Goal: Information Seeking & Learning: Check status

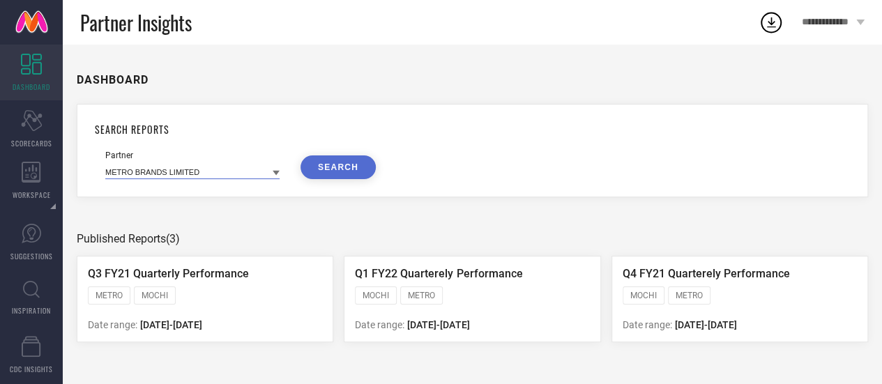
click at [169, 170] on input at bounding box center [192, 171] width 174 height 15
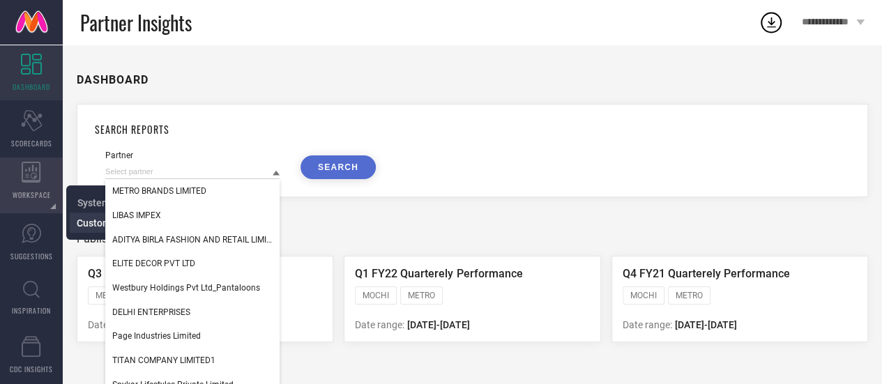
drag, startPoint x: 91, startPoint y: 213, endPoint x: 78, endPoint y: 224, distance: 16.8
click at [78, 224] on span "Custom Workspace" at bounding box center [119, 222] width 85 height 11
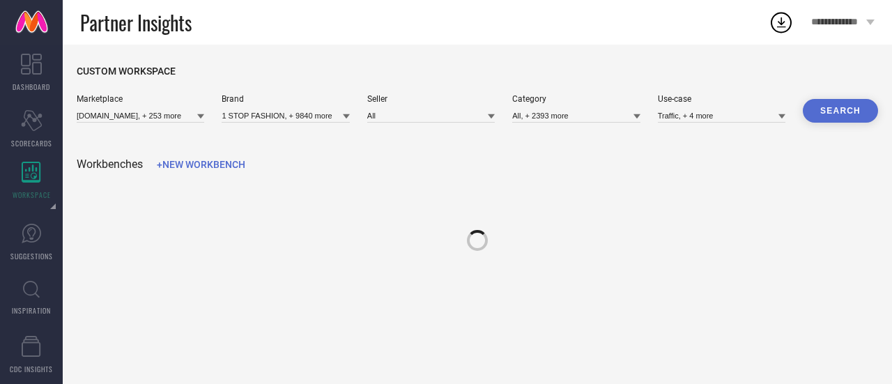
type input "[DOMAIN_NAME], + 253 more"
type input "1 STOP FASHION, + 9840 more"
type input "All"
type input "All, + 2393 more"
type input "Traffic, + 4 more"
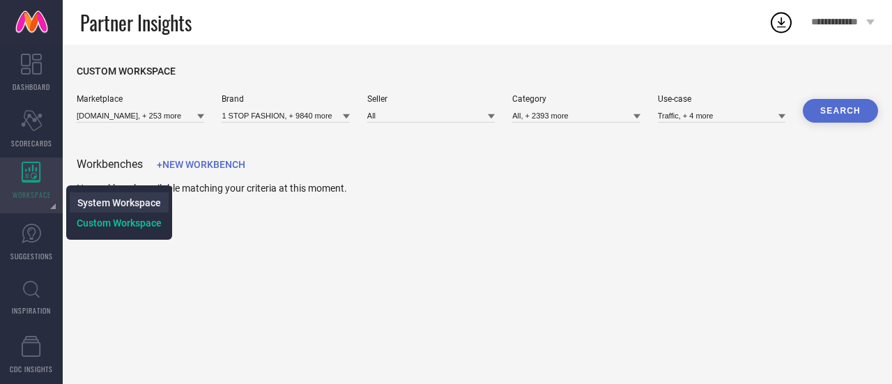
click at [105, 204] on span "System Workspace" at bounding box center [119, 202] width 84 height 11
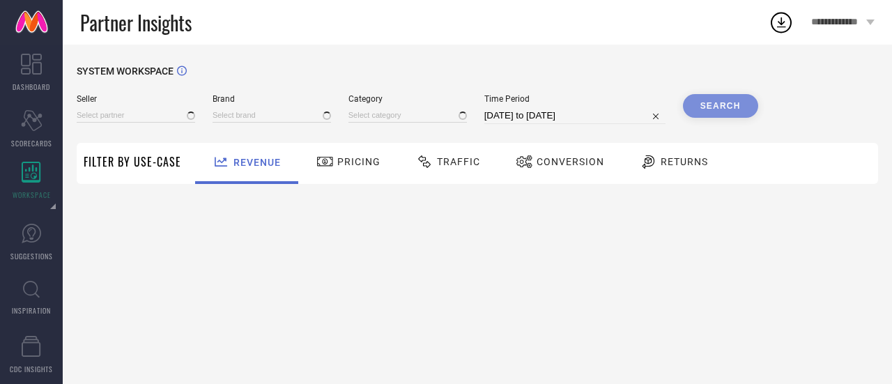
type input "All"
type input "1 STOP FASHION"
type input "All"
click at [153, 114] on input at bounding box center [136, 115] width 118 height 15
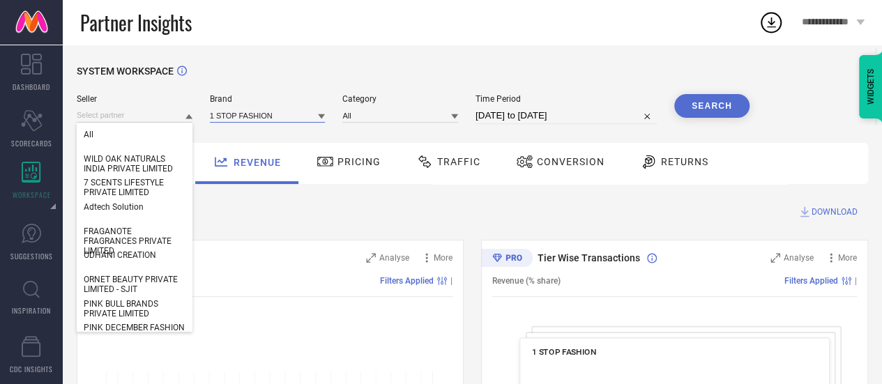
click at [222, 115] on input at bounding box center [268, 115] width 116 height 15
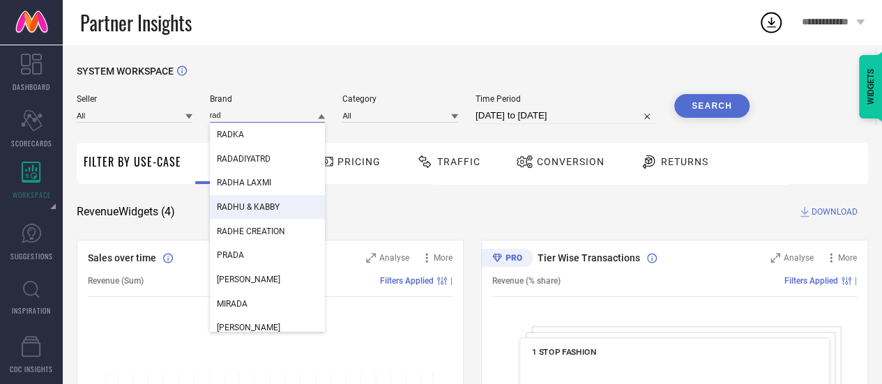
type input "rad"
click at [256, 211] on span "RADHU & KABBY" at bounding box center [248, 207] width 63 height 10
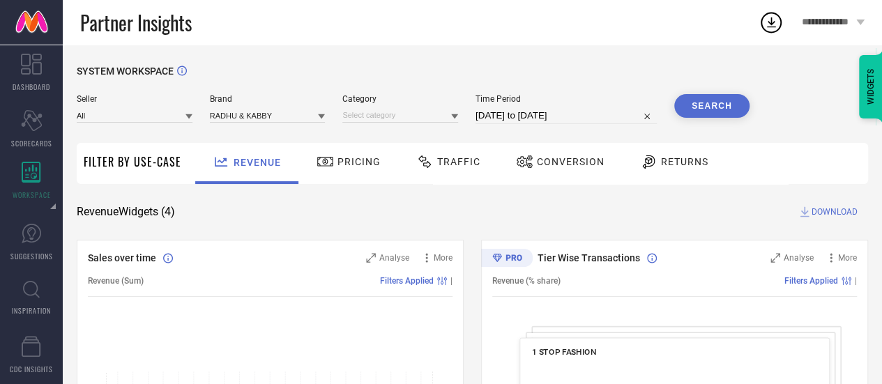
click at [714, 102] on button "Search" at bounding box center [711, 106] width 75 height 24
click at [412, 114] on input at bounding box center [400, 115] width 116 height 15
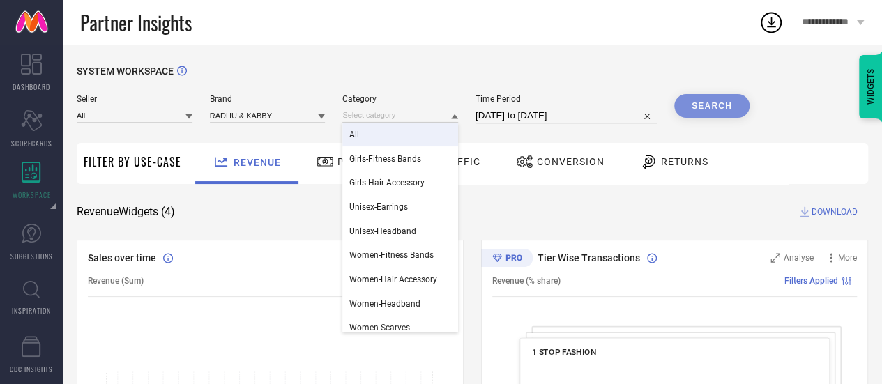
click at [383, 138] on div "All" at bounding box center [400, 135] width 116 height 24
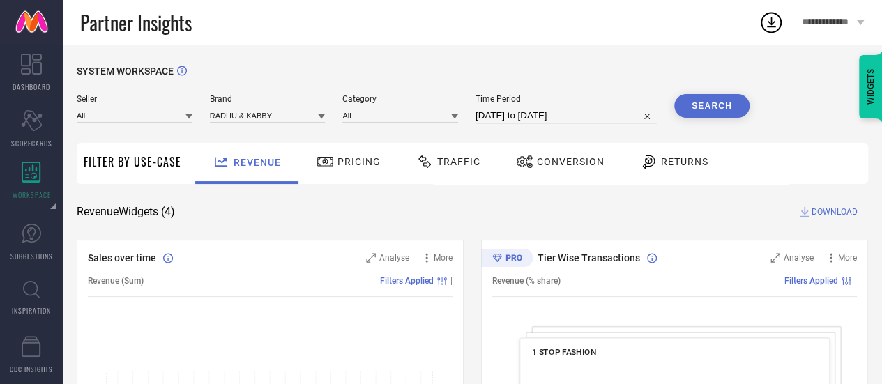
click at [716, 107] on button "Search" at bounding box center [711, 106] width 75 height 24
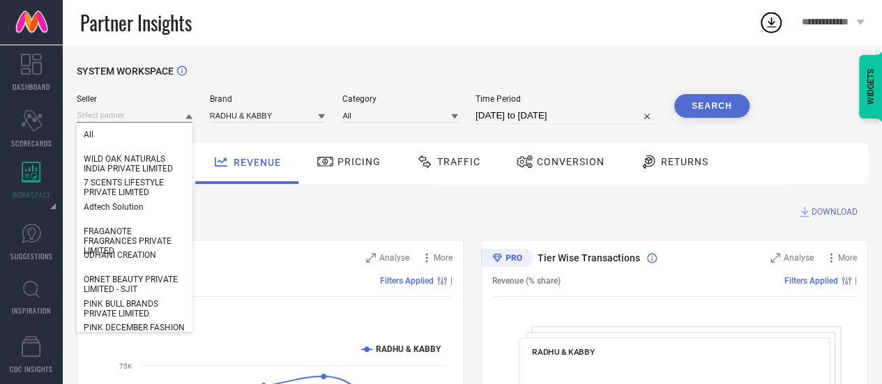
click at [164, 114] on input at bounding box center [135, 115] width 116 height 15
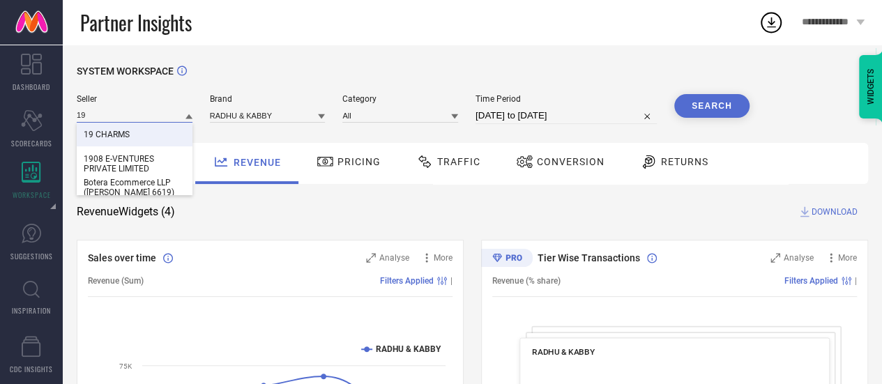
type input "19"
click at [141, 134] on div "19 CHARMS" at bounding box center [135, 135] width 116 height 24
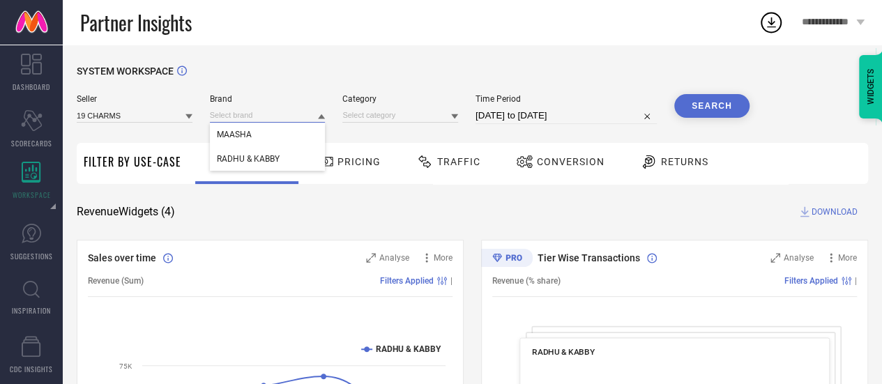
click at [287, 116] on input at bounding box center [268, 115] width 116 height 15
click at [270, 153] on div "RADHU & KABBY" at bounding box center [268, 159] width 116 height 24
click at [455, 116] on icon at bounding box center [454, 116] width 7 height 5
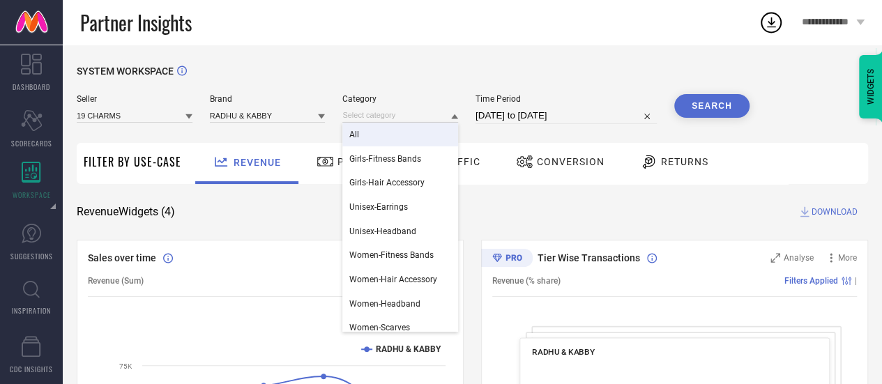
click at [421, 138] on div "All" at bounding box center [400, 135] width 116 height 24
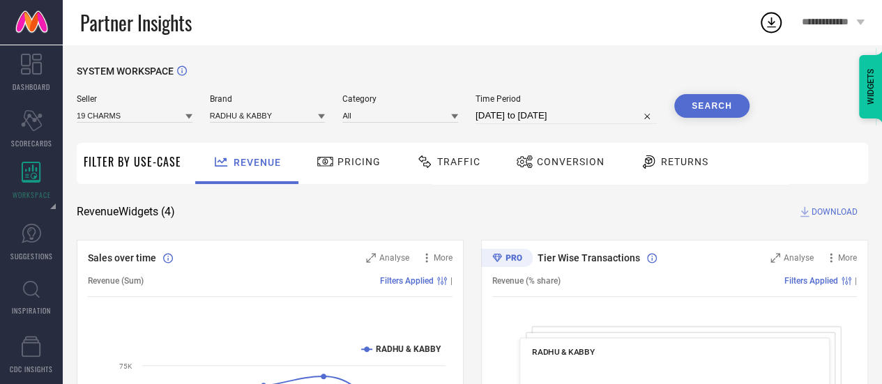
select select "7"
select select "2025"
select select "8"
select select "2025"
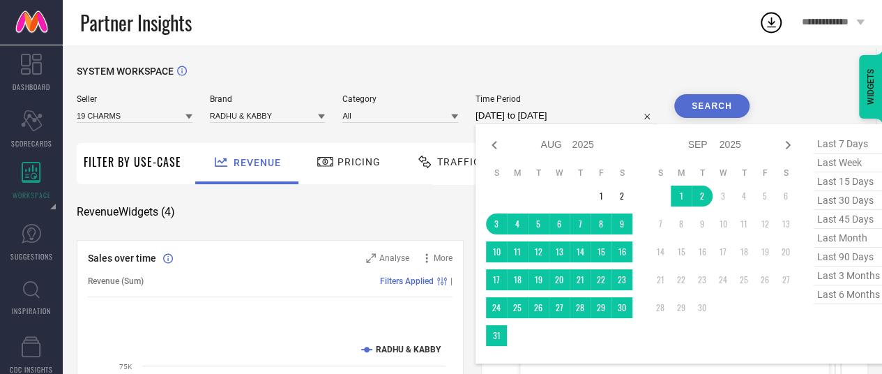
click at [598, 112] on input "[DATE] to [DATE]" at bounding box center [565, 115] width 181 height 17
click at [845, 272] on span "last 3 months" at bounding box center [848, 275] width 70 height 19
type input "[DATE] to [DATE]"
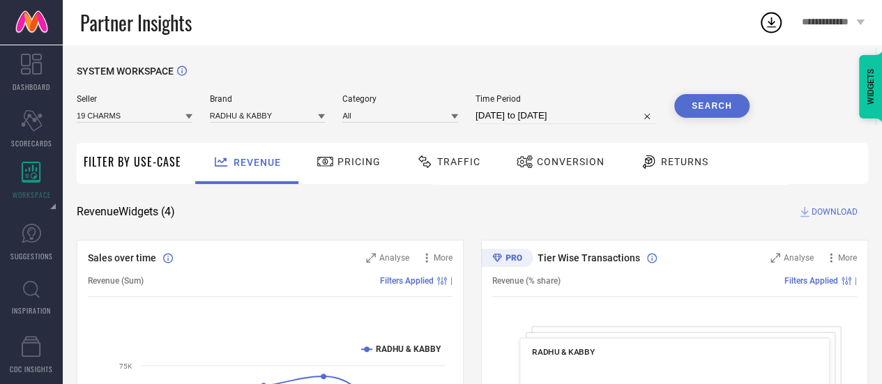
click at [728, 109] on button "Search" at bounding box center [711, 106] width 75 height 24
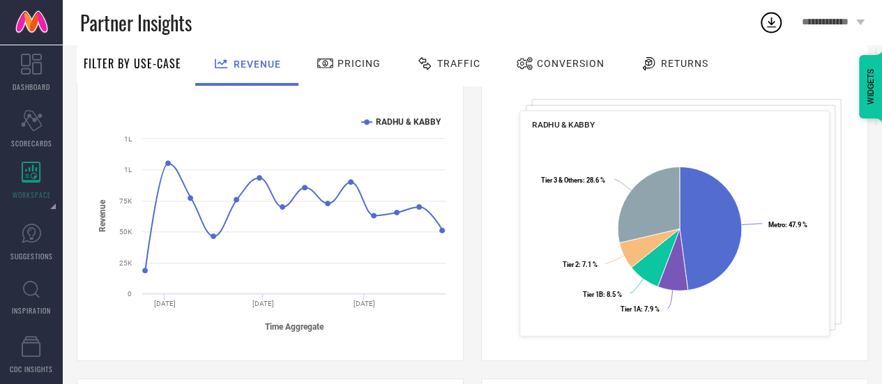
scroll to position [223, 0]
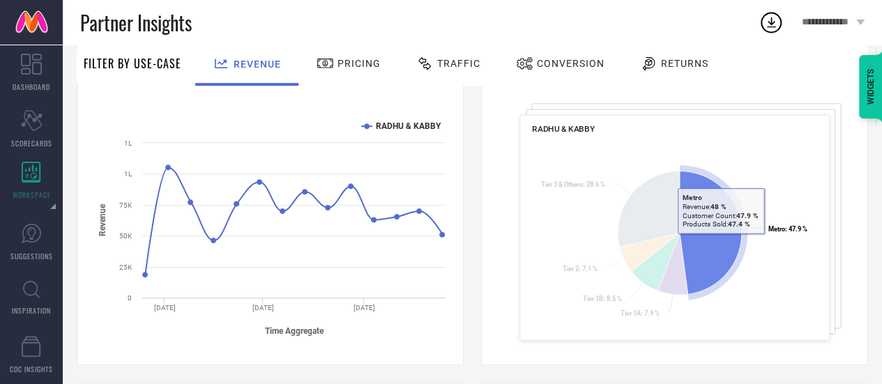
click at [720, 243] on icon at bounding box center [711, 232] width 62 height 123
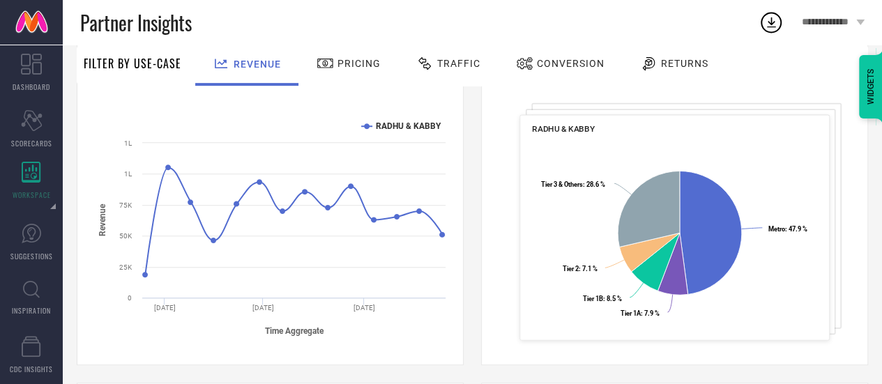
scroll to position [0, 0]
